Goal: Task Accomplishment & Management: Use online tool/utility

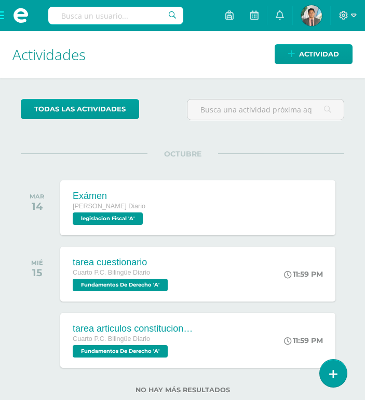
click at [102, 19] on input "text" at bounding box center [115, 16] width 135 height 18
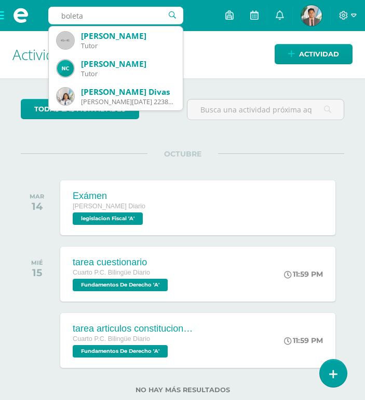
type input "boleta"
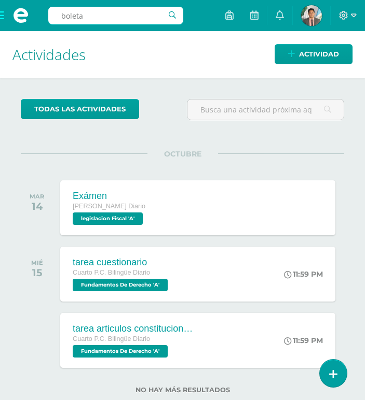
click at [271, 163] on div "OCTUBRE [DATE] Exámen [PERSON_NAME] Diario legislacion Fiscal 'A' Exámen legisl…" at bounding box center [182, 194] width 323 height 83
click at [1, 20] on span at bounding box center [20, 15] width 41 height 31
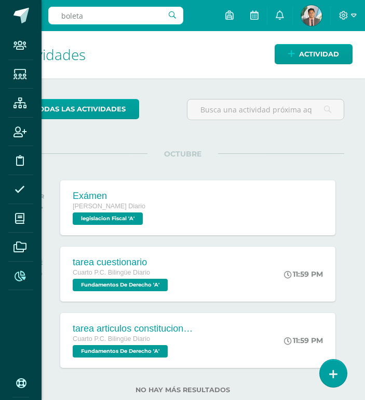
click at [21, 274] on icon at bounding box center [20, 276] width 11 height 10
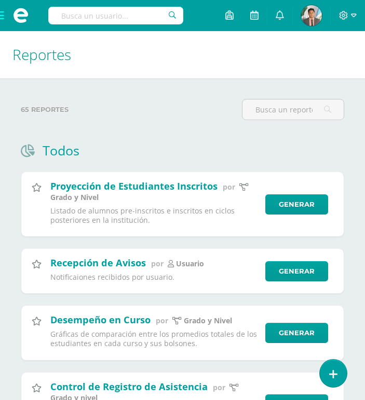
click at [309, 121] on div at bounding box center [292, 114] width 110 height 30
click at [301, 101] on input "text" at bounding box center [292, 110] width 101 height 20
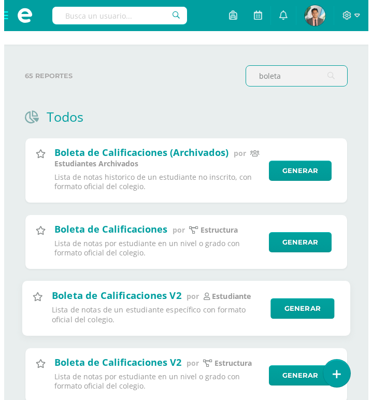
scroll to position [52, 0]
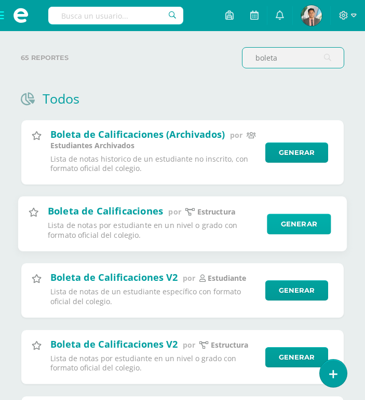
type input "boleta"
click at [277, 226] on link "Generar" at bounding box center [299, 224] width 64 height 21
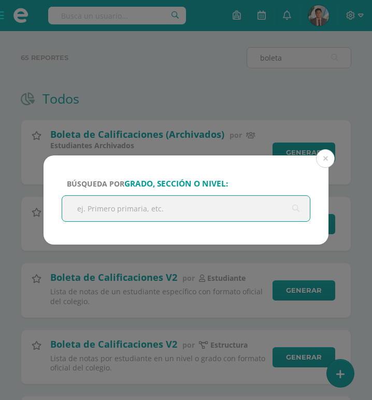
click at [185, 198] on input "text" at bounding box center [186, 208] width 248 height 25
type input "q"
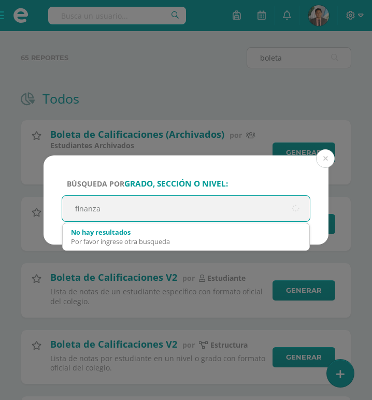
type input "finanzas"
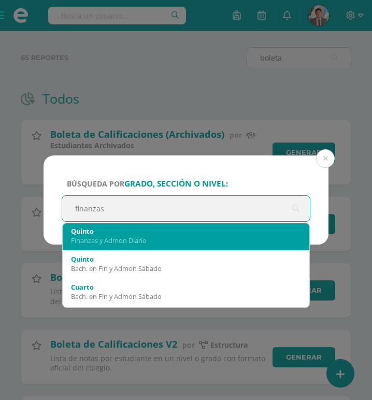
scroll to position [104, 0]
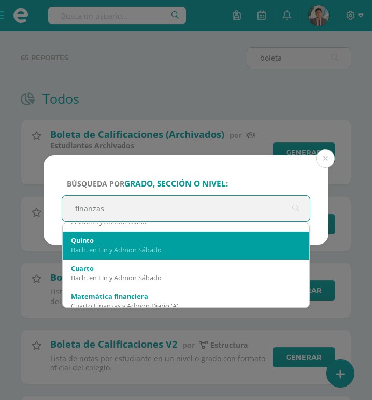
click at [180, 253] on div "Bach. en Fin y Admon Sábado" at bounding box center [186, 249] width 230 height 9
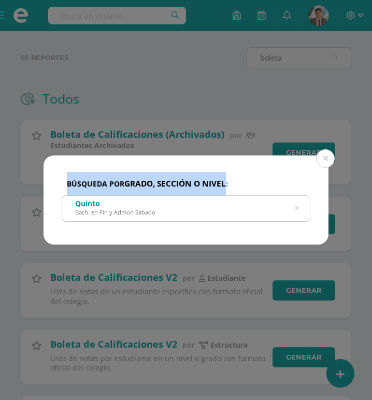
drag, startPoint x: 228, startPoint y: 165, endPoint x: 230, endPoint y: 106, distance: 59.1
click at [230, 106] on div "Búsqueda por grado, sección o nivel: Quinto Bach. en Fin y Admon Sábado finanza…" at bounding box center [186, 200] width 372 height 400
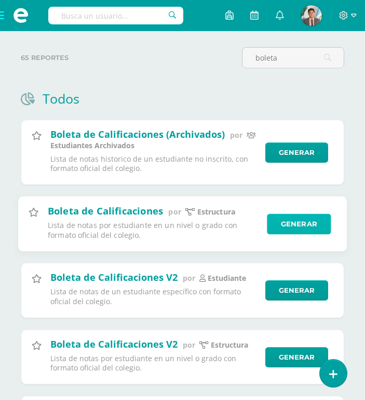
click at [285, 228] on link "Generar" at bounding box center [299, 224] width 64 height 21
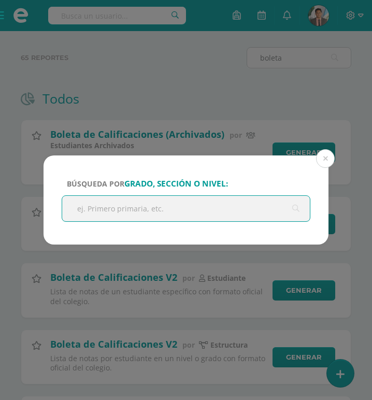
click at [195, 202] on input "text" at bounding box center [186, 208] width 248 height 25
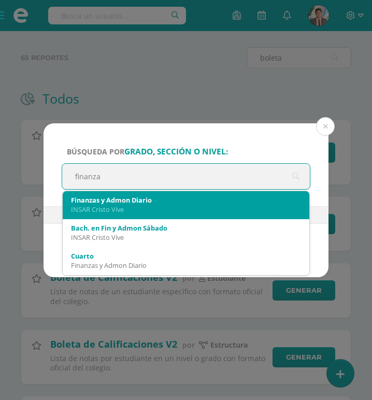
type input "finanzas"
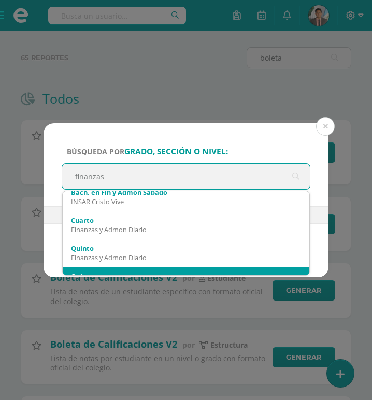
scroll to position [52, 0]
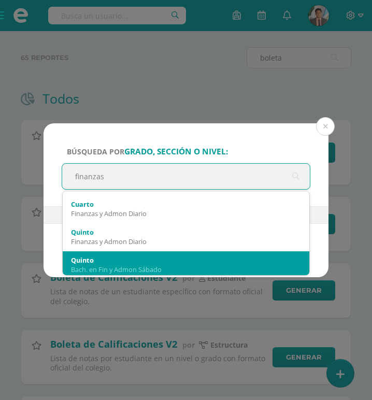
click at [130, 263] on div "Quinto" at bounding box center [186, 260] width 230 height 9
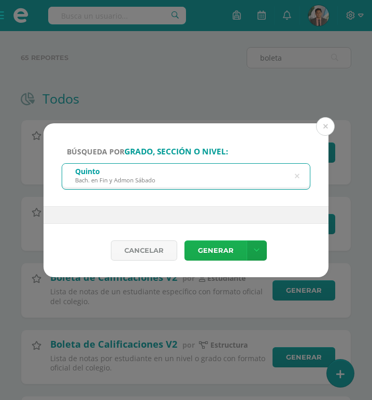
click at [214, 250] on link "Generar" at bounding box center [216, 251] width 62 height 20
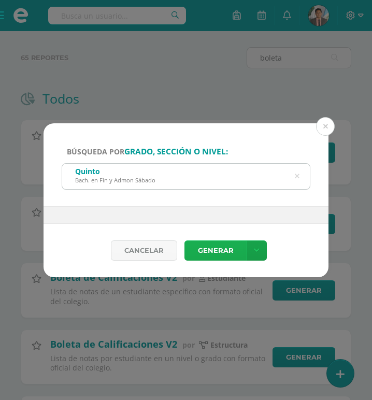
click at [230, 246] on link "Generar" at bounding box center [216, 251] width 62 height 20
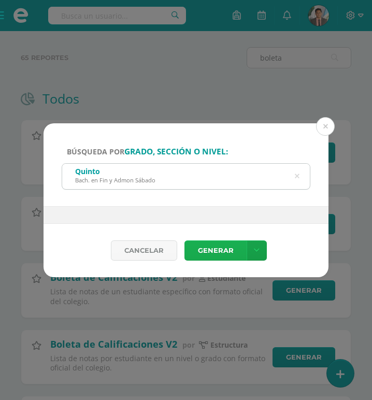
click at [230, 246] on link "Generar" at bounding box center [216, 251] width 62 height 20
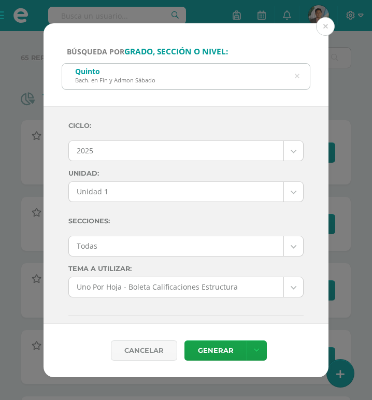
click at [215, 193] on body "Búsqueda por grado, sección o nivel: Quinto Bach. en Fin y Admon Sábado finanza…" at bounding box center [186, 216] width 372 height 536
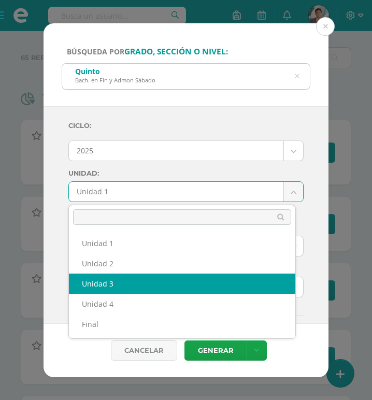
select select "Unidad 3"
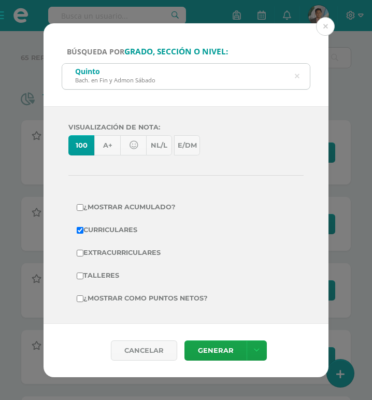
scroll to position [216, 0]
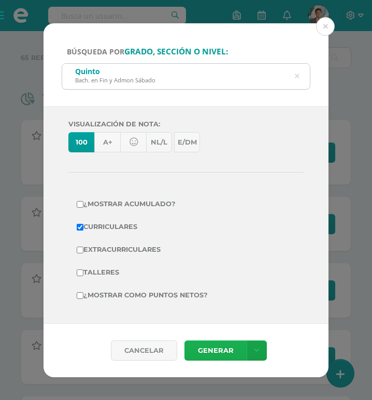
click at [218, 346] on link "Generar" at bounding box center [216, 351] width 62 height 20
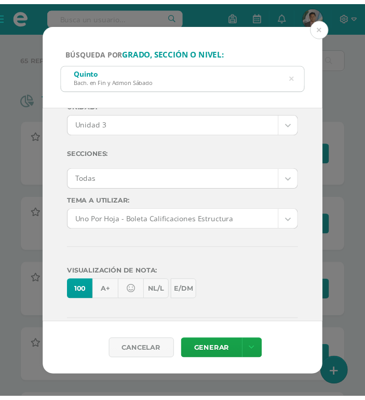
scroll to position [61, 0]
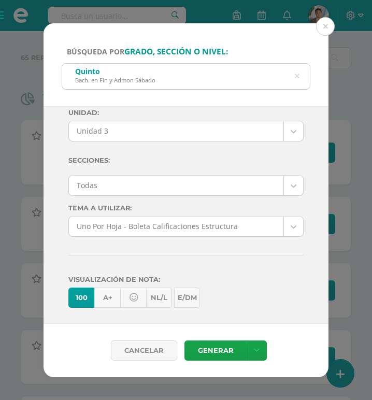
click at [209, 226] on body "Búsqueda por grado, sección o nivel: Quinto Bach. en Fin y Admon Sábado finanza…" at bounding box center [186, 216] width 372 height 536
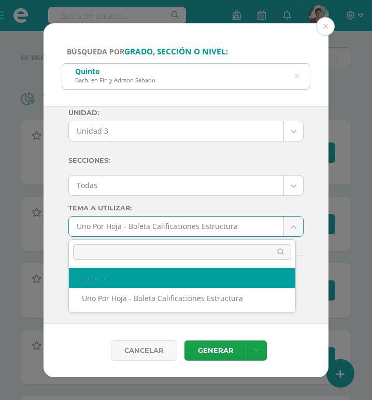
click at [326, 26] on body "Búsqueda por grado, sección o nivel: Quinto Bach. en Fin y Admon Sábado finanza…" at bounding box center [186, 216] width 372 height 536
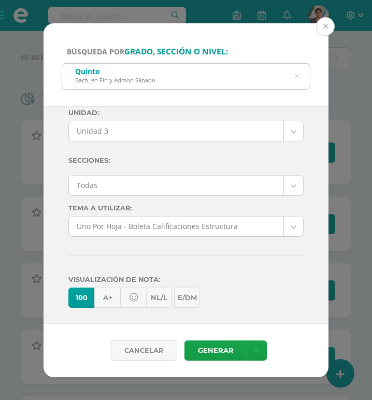
click at [326, 25] on button at bounding box center [325, 26] width 19 height 19
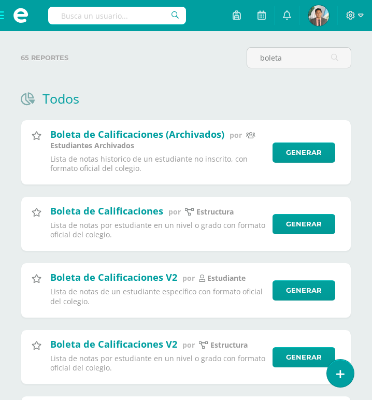
click at [326, 25] on div "Búsqueda por grado, sección o nivel: Quinto Bach. en Fin y Admon Sábado finanza…" at bounding box center [186, 200] width 366 height 354
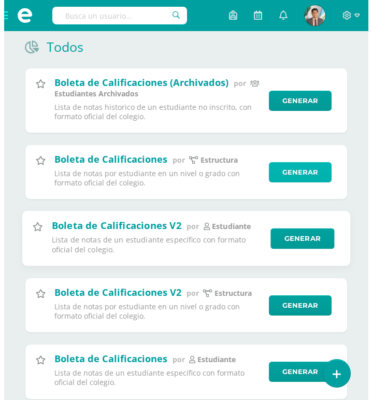
scroll to position [136, 0]
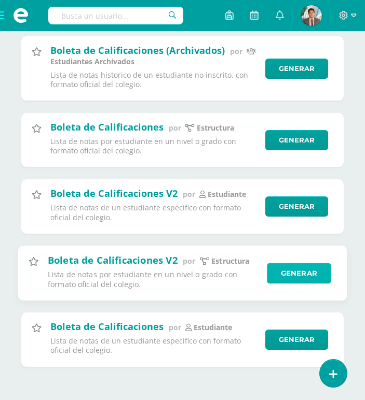
click at [299, 275] on link "Generar" at bounding box center [299, 273] width 64 height 21
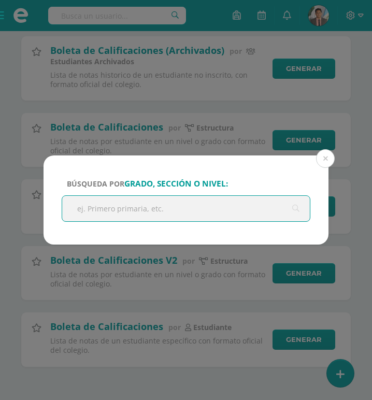
click at [230, 211] on input "text" at bounding box center [186, 208] width 248 height 25
type input "finanzas"
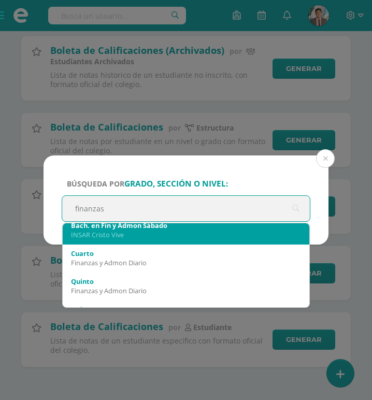
scroll to position [52, 0]
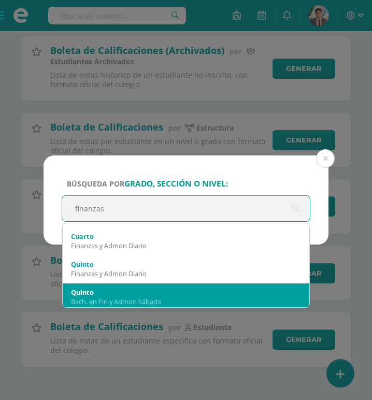
click at [152, 304] on div "Bach. en Fin y Admon Sábado" at bounding box center [186, 301] width 230 height 9
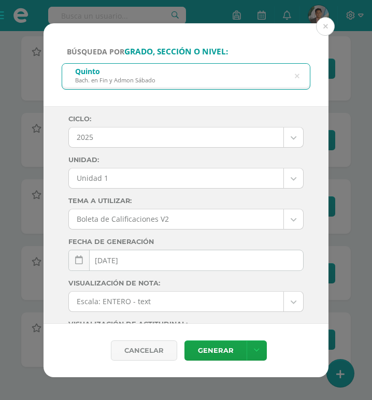
click at [180, 187] on body "Búsqueda por grado, sección o nivel: Quinto Bach. en Fin y Admon Sábado finanza…" at bounding box center [186, 132] width 372 height 536
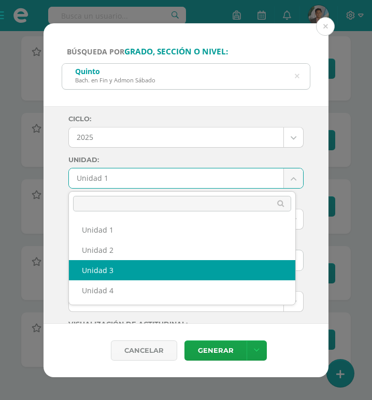
select select "Unidad 3"
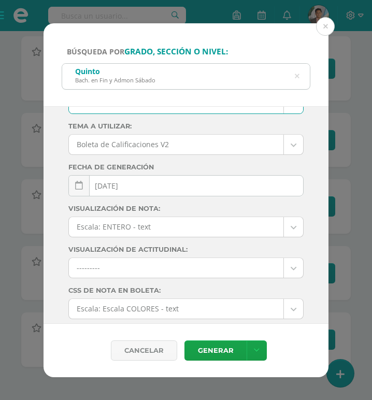
scroll to position [0, 0]
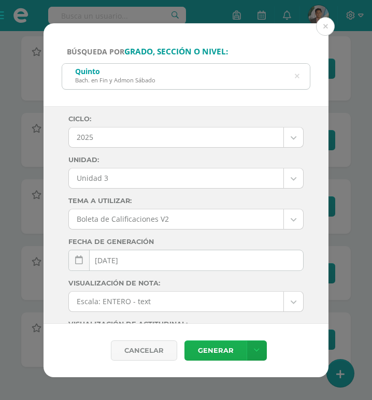
click at [243, 347] on link "Generar" at bounding box center [216, 351] width 62 height 20
